Goal: Transaction & Acquisition: Obtain resource

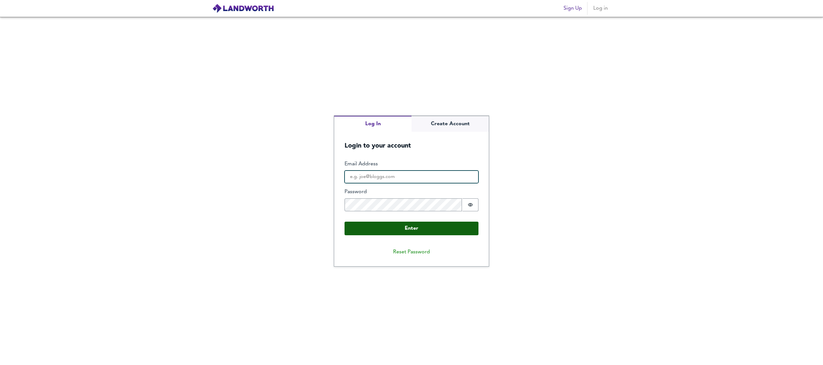
type input "[EMAIL_ADDRESS][DOMAIN_NAME]"
click at [421, 228] on button "Enter" at bounding box center [412, 229] width 134 height 14
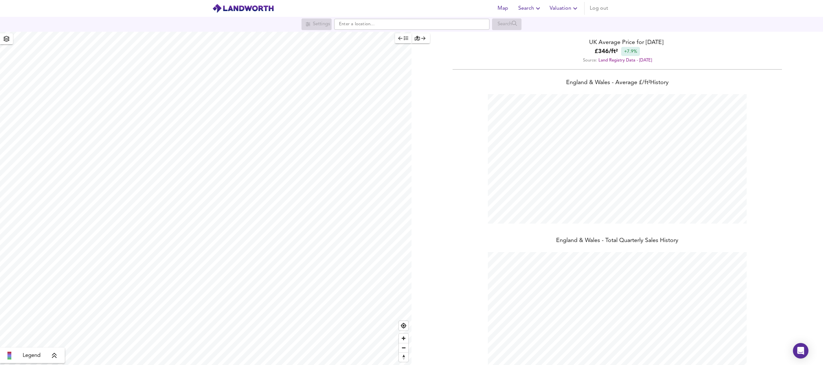
scroll to position [365, 823]
click at [350, 26] on input "text" at bounding box center [411, 24] width 155 height 11
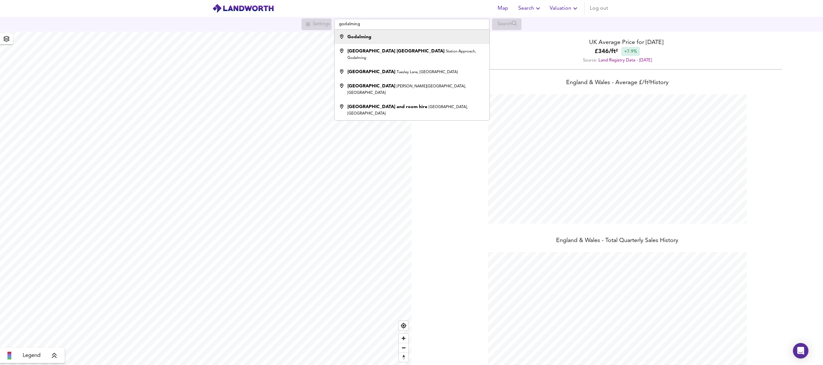
click at [361, 39] on strong "Godalming" at bounding box center [360, 37] width 24 height 5
type input "Godalming"
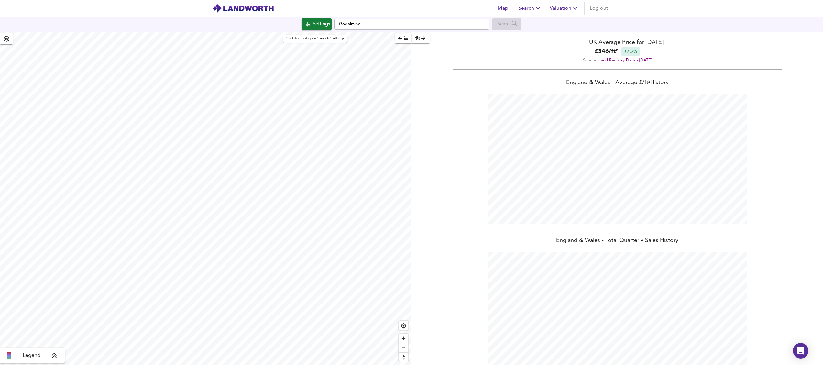
checkbox input "false"
checkbox input "true"
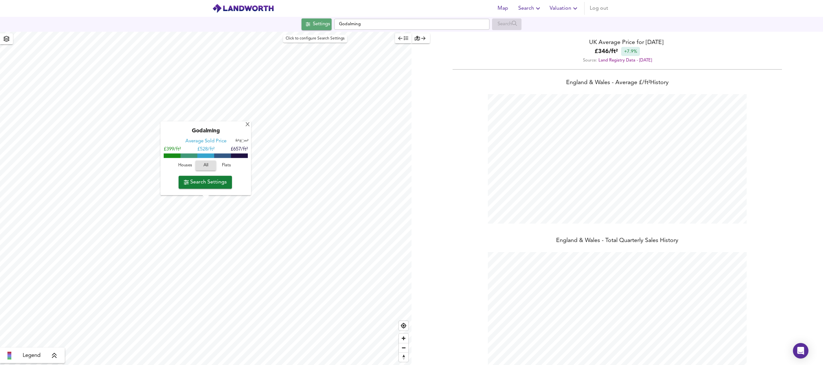
click at [322, 23] on div "Settings" at bounding box center [321, 24] width 17 height 8
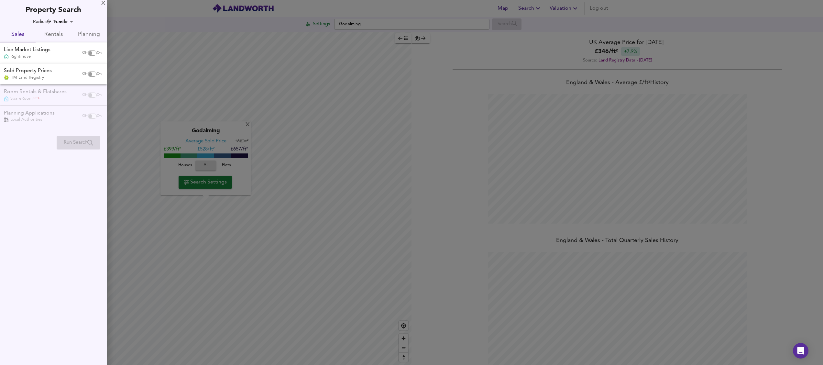
click at [92, 74] on input "checkbox" at bounding box center [91, 74] width 16 height 5
checkbox input "true"
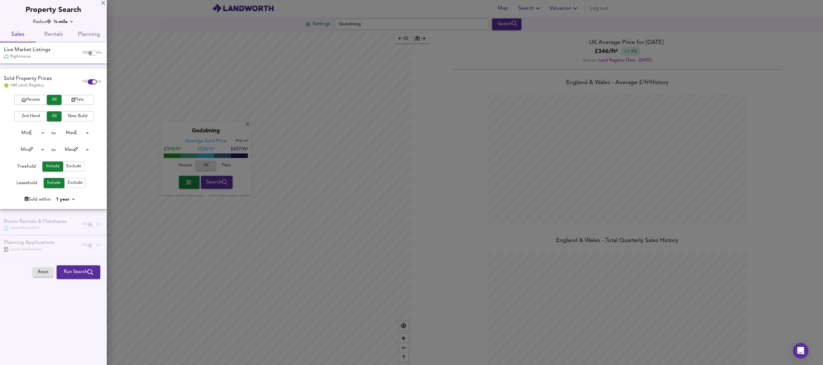
click at [81, 99] on span "Flats" at bounding box center [78, 99] width 26 height 7
click at [41, 152] on body "Map Search Valuation Log out Settings Godalming Search X Godalming Average Sold…" at bounding box center [411, 182] width 823 height 365
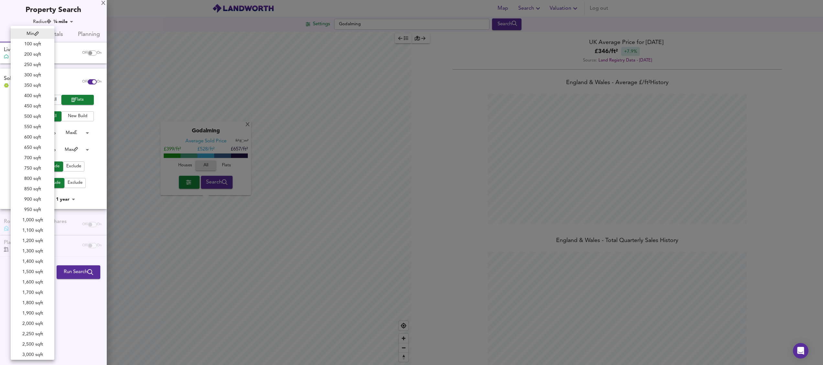
click at [92, 291] on div at bounding box center [411, 182] width 823 height 365
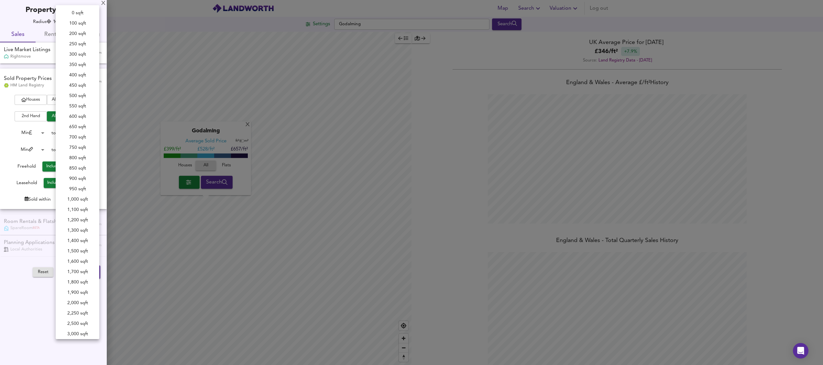
click at [85, 151] on body "Map Search Valuation Log out Settings Godalming Search X Godalming Average Sold…" at bounding box center [411, 182] width 823 height 365
click at [69, 114] on li "600 sqft" at bounding box center [78, 116] width 44 height 10
type input "600"
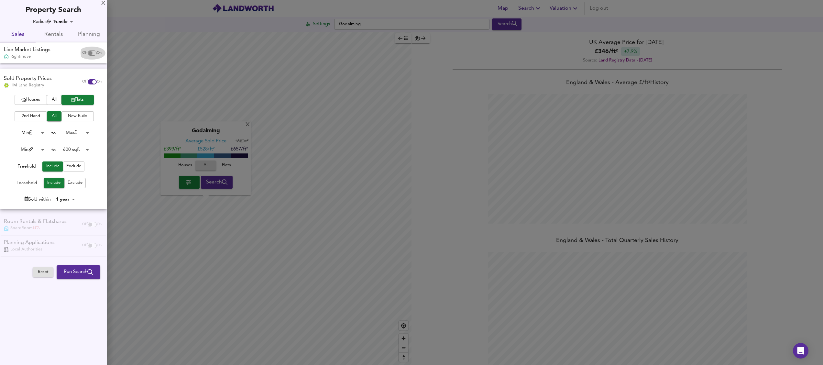
click at [91, 52] on input "checkbox" at bounding box center [91, 52] width 16 height 5
checkbox input "true"
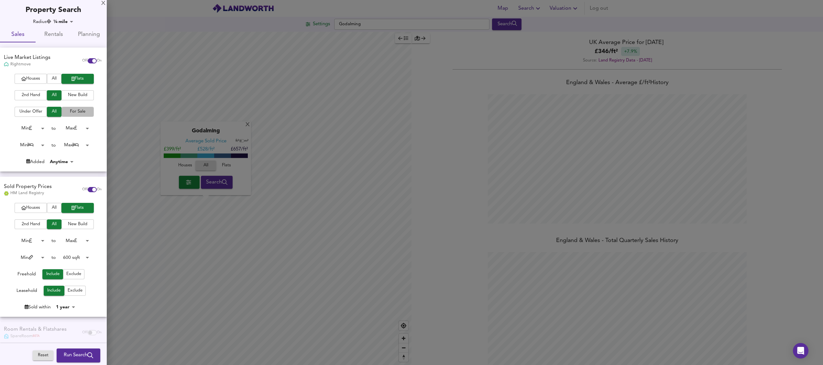
click at [80, 110] on span "For Sale" at bounding box center [78, 111] width 26 height 7
click at [29, 112] on span "Under Offer" at bounding box center [31, 111] width 26 height 7
click at [39, 146] on body "Map Search Valuation Log out Settings Godalming Search X Godalming Average Sold…" at bounding box center [411, 182] width 823 height 365
click at [29, 155] on li "1 Bed" at bounding box center [27, 156] width 36 height 10
type input "1"
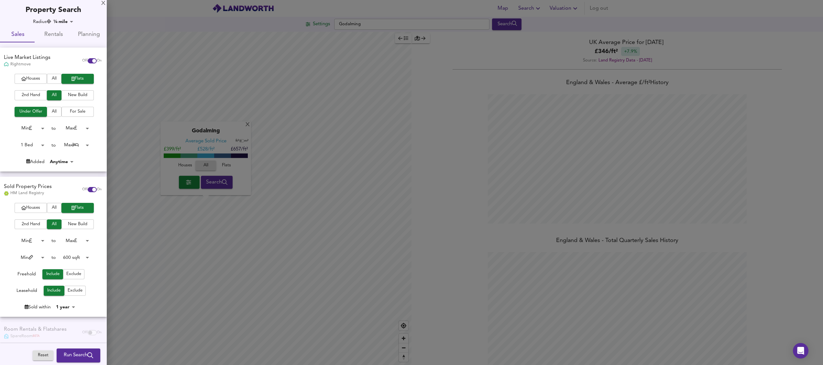
click at [75, 144] on body "Map Search Valuation Log out Settings Godalming Search X Godalming Average Sold…" at bounding box center [411, 182] width 823 height 365
click at [66, 38] on li "1 Bed" at bounding box center [72, 42] width 36 height 10
type input "1"
click at [76, 356] on span "Run Search" at bounding box center [78, 355] width 29 height 8
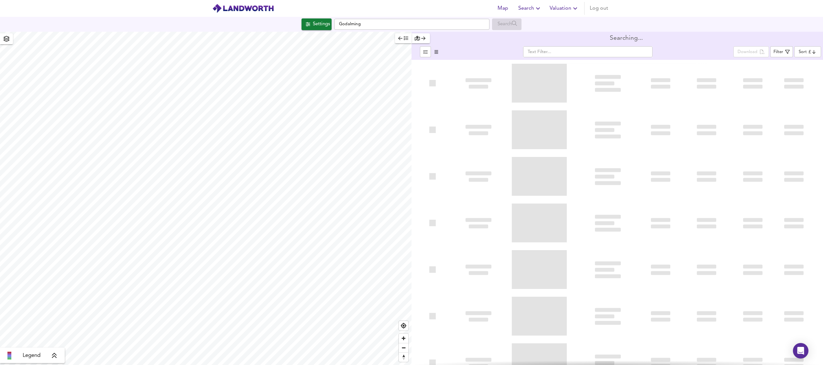
type input "bestdeal"
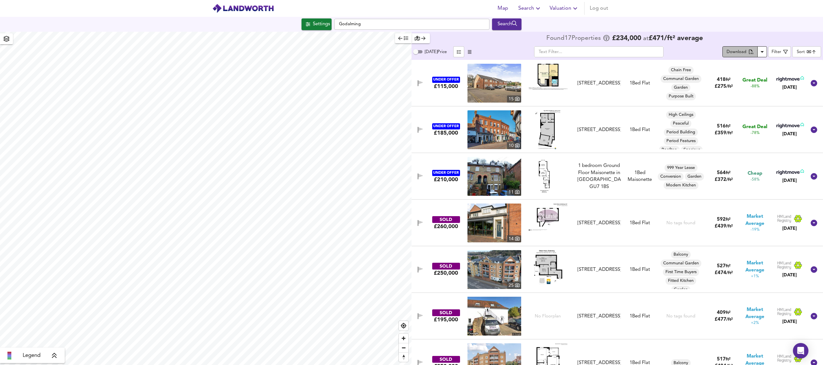
click at [746, 52] on div "Download" at bounding box center [737, 52] width 20 height 7
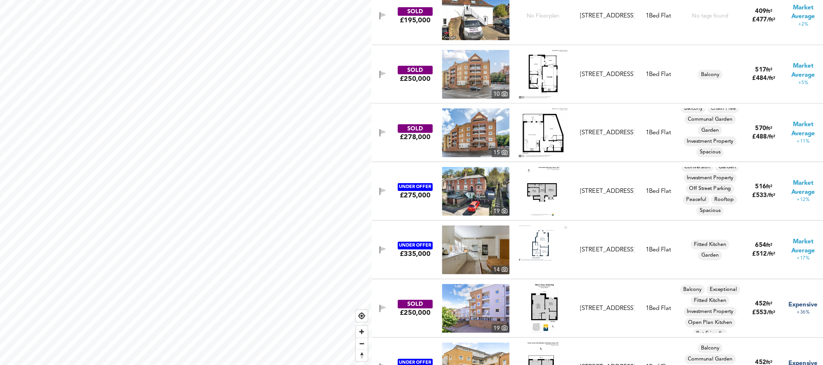
scroll to position [281, 0]
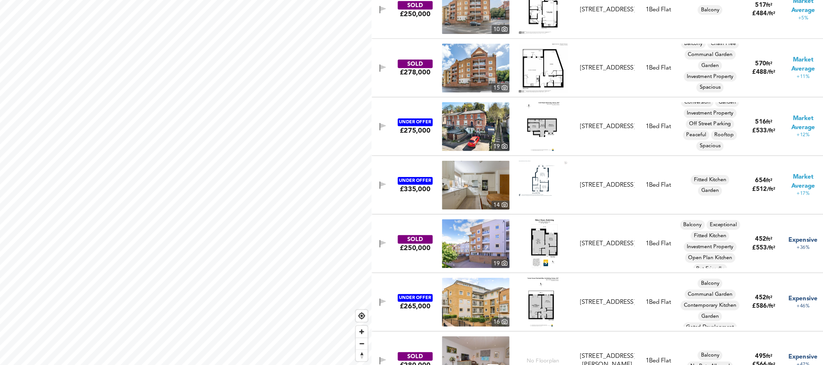
click at [546, 317] on img at bounding box center [548, 314] width 25 height 39
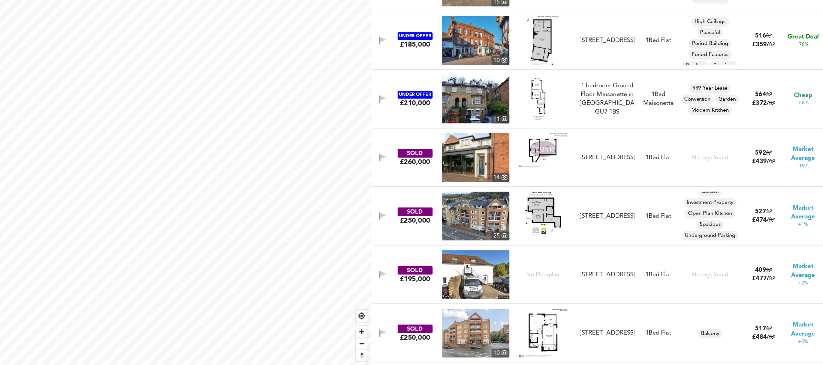
scroll to position [0, 0]
